Goal: Complete application form

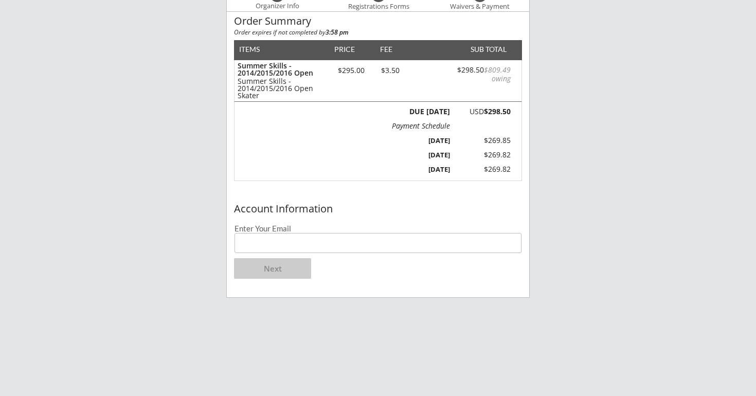
scroll to position [104, 0]
click at [334, 252] on input "email" at bounding box center [378, 243] width 287 height 20
type input "rachstern@gmail.com"
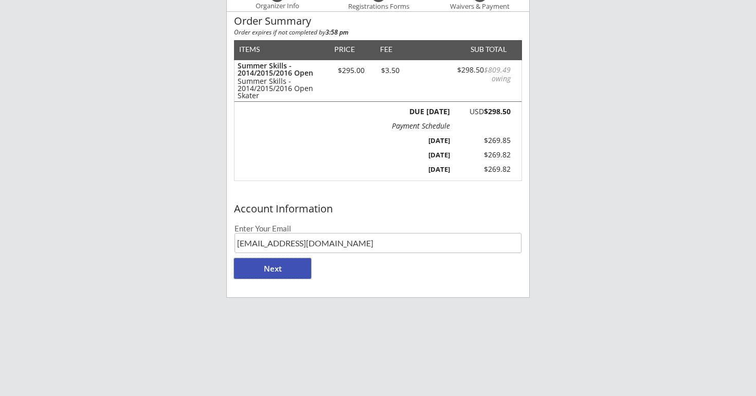
click at [283, 270] on button "Next" at bounding box center [272, 268] width 77 height 21
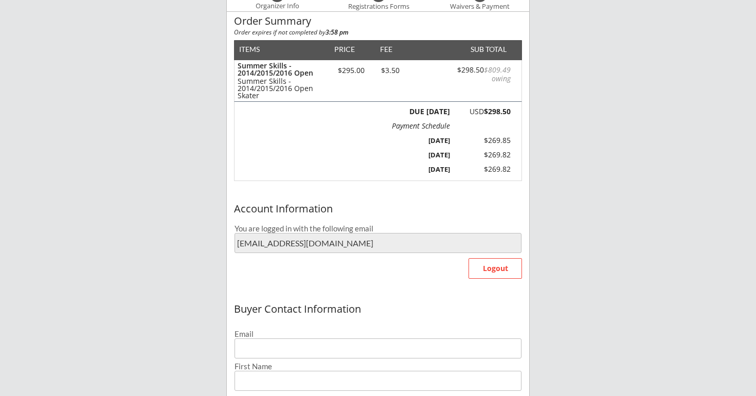
type input "rachstern@gmail.com"
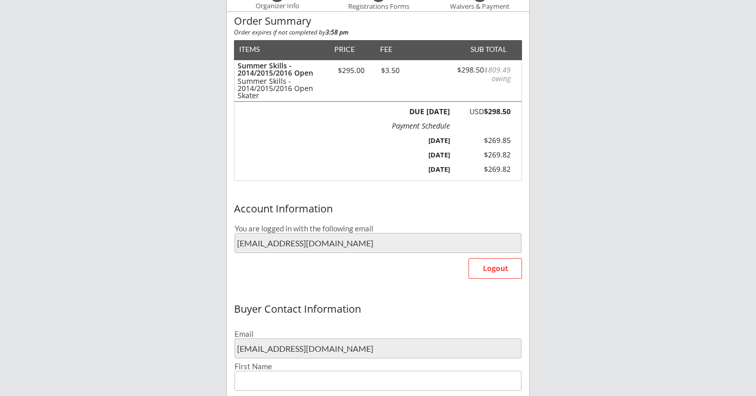
type input "Rachel"
type input "Callahan"
type input "(773) 633-8563"
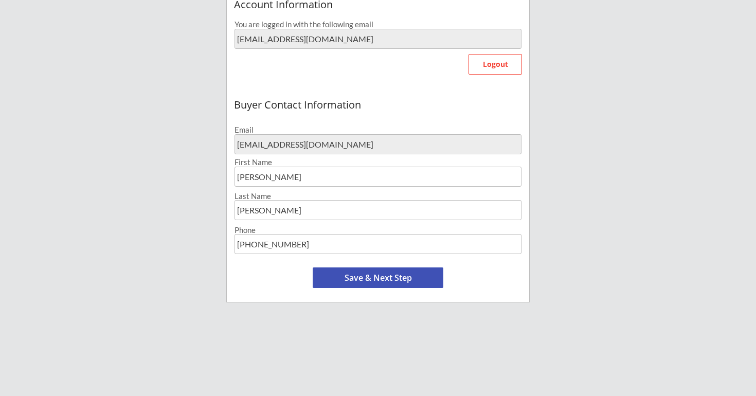
scroll to position [309, 0]
click at [363, 278] on button "Save & Next Step" at bounding box center [378, 277] width 131 height 21
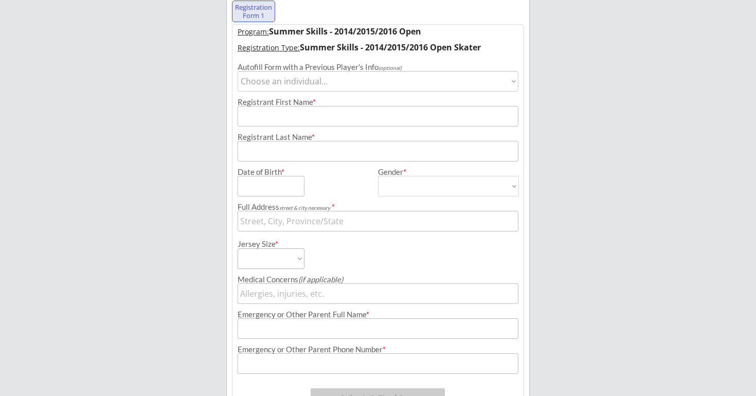
scroll to position [123, 0]
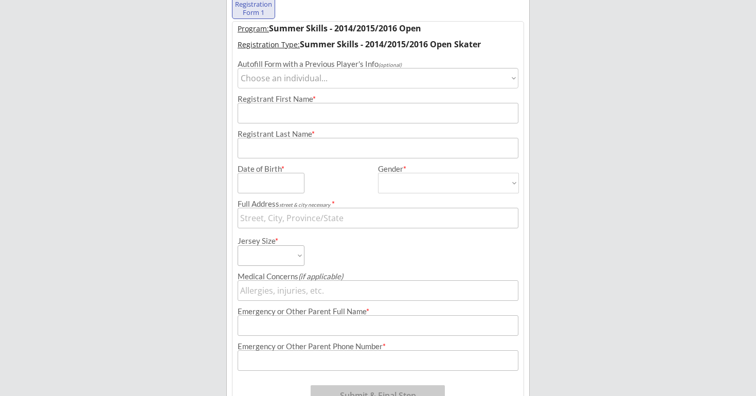
select select ""1348695171700984260__LOOKUP__1734368963232x763636923763261400""
type input "Reese"
type input "Callahan"
type input "06/19/2014"
type input "3139 Lafayette Ridge Rd, Wayzata, MN 55391, USA"
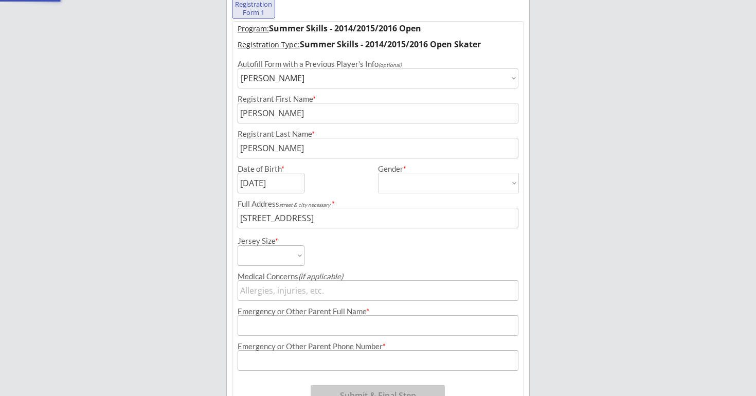
type input "Female"
select select ""Female""
type input "Nick Callahan"
type input "(773) 633-8549"
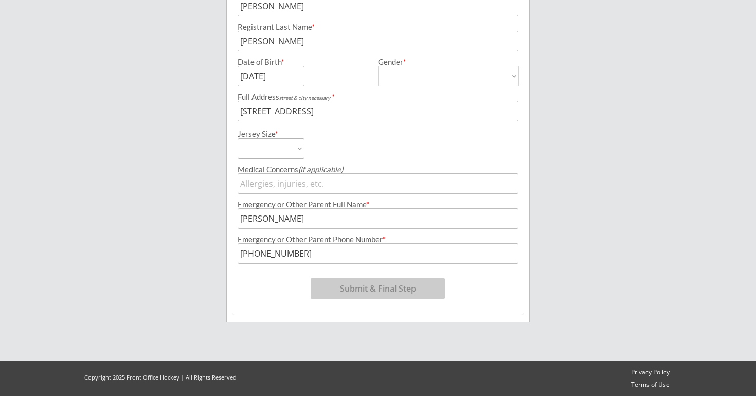
scroll to position [231, 0]
select select ""Youth Large""
